Goal: Browse casually

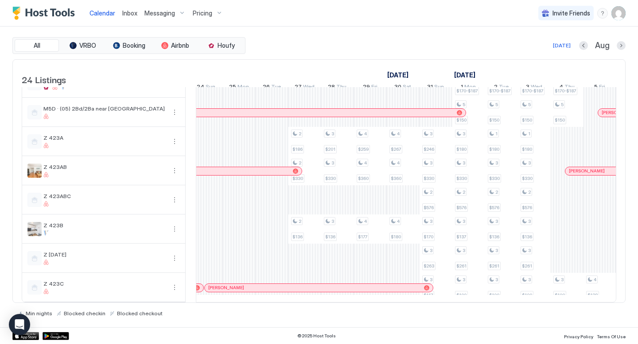
scroll to position [0, 757]
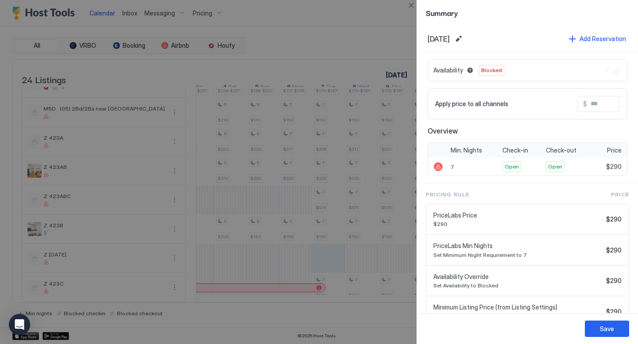
click at [362, 238] on div at bounding box center [319, 172] width 638 height 344
click at [331, 156] on div at bounding box center [319, 172] width 638 height 344
click at [409, 8] on button "Close" at bounding box center [411, 5] width 11 height 11
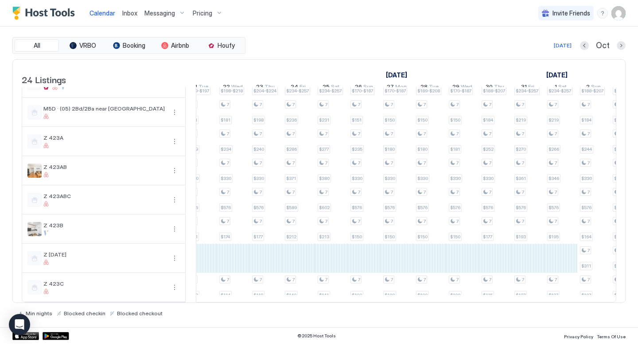
drag, startPoint x: 326, startPoint y: 257, endPoint x: 544, endPoint y: 258, distance: 218.3
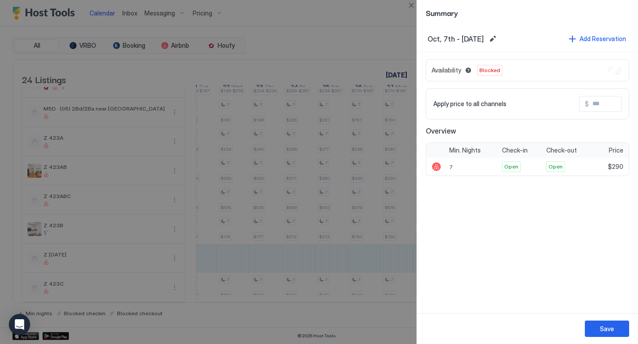
click at [399, 30] on div at bounding box center [319, 172] width 638 height 344
click at [412, 4] on button "Close" at bounding box center [411, 5] width 11 height 11
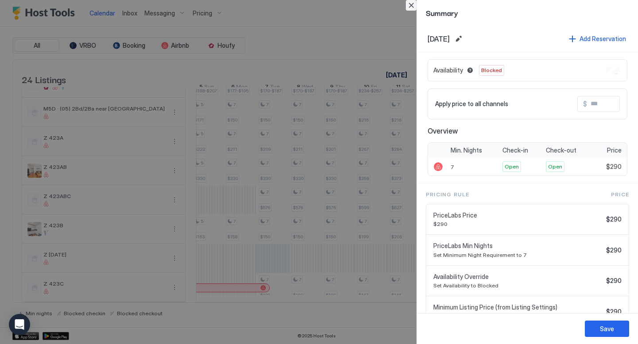
click at [410, 4] on button "Close" at bounding box center [411, 5] width 11 height 11
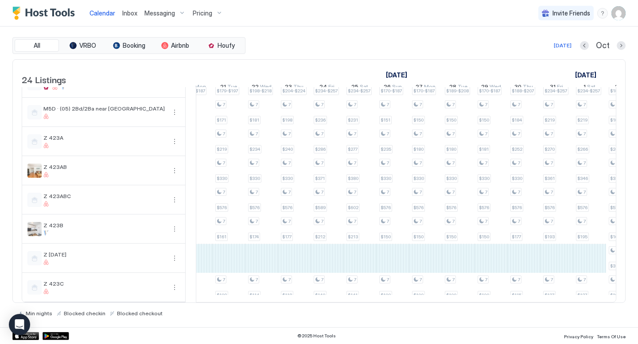
drag, startPoint x: 260, startPoint y: 253, endPoint x: 581, endPoint y: 267, distance: 320.9
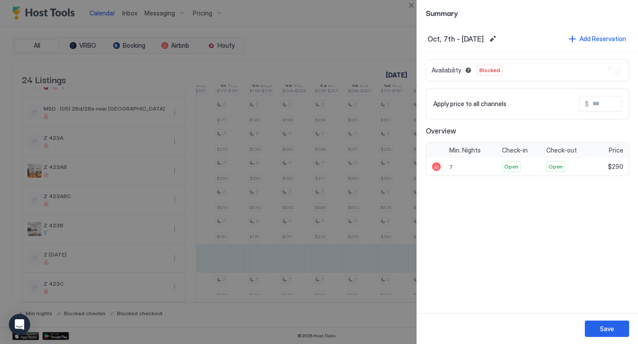
click at [329, 48] on div at bounding box center [319, 172] width 638 height 344
click at [414, 4] on button "Close" at bounding box center [411, 5] width 11 height 11
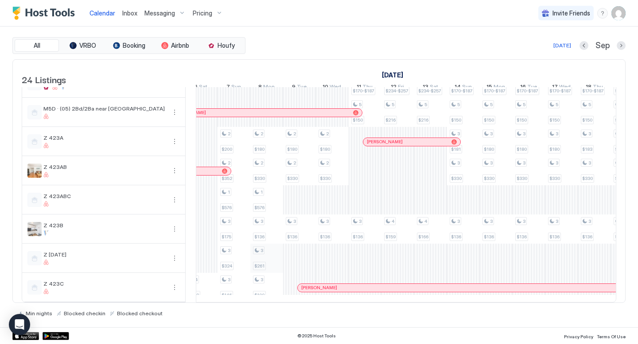
scroll to position [0, 354]
